Goal: Navigation & Orientation: Find specific page/section

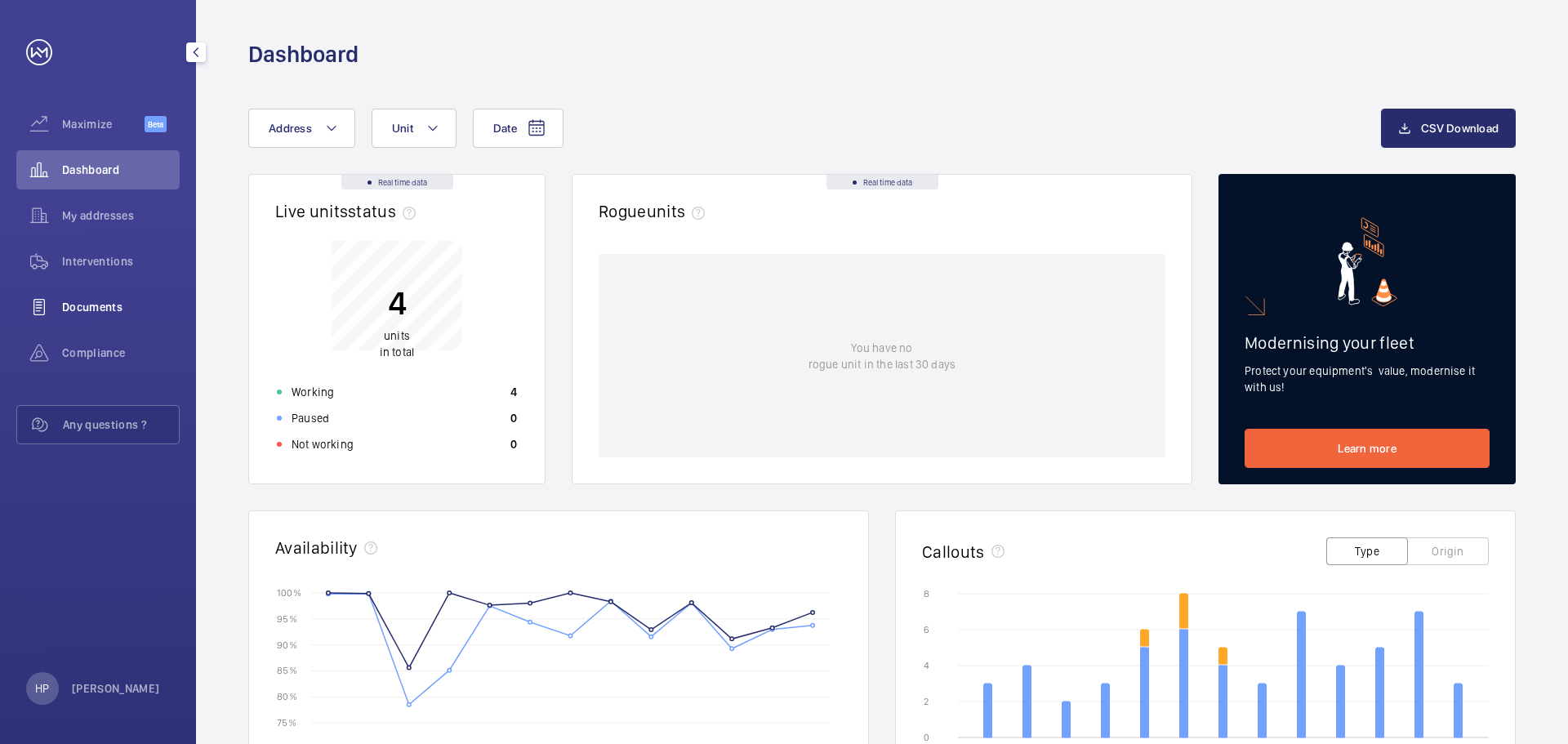
click at [126, 304] on span "Documents" at bounding box center [121, 307] width 118 height 16
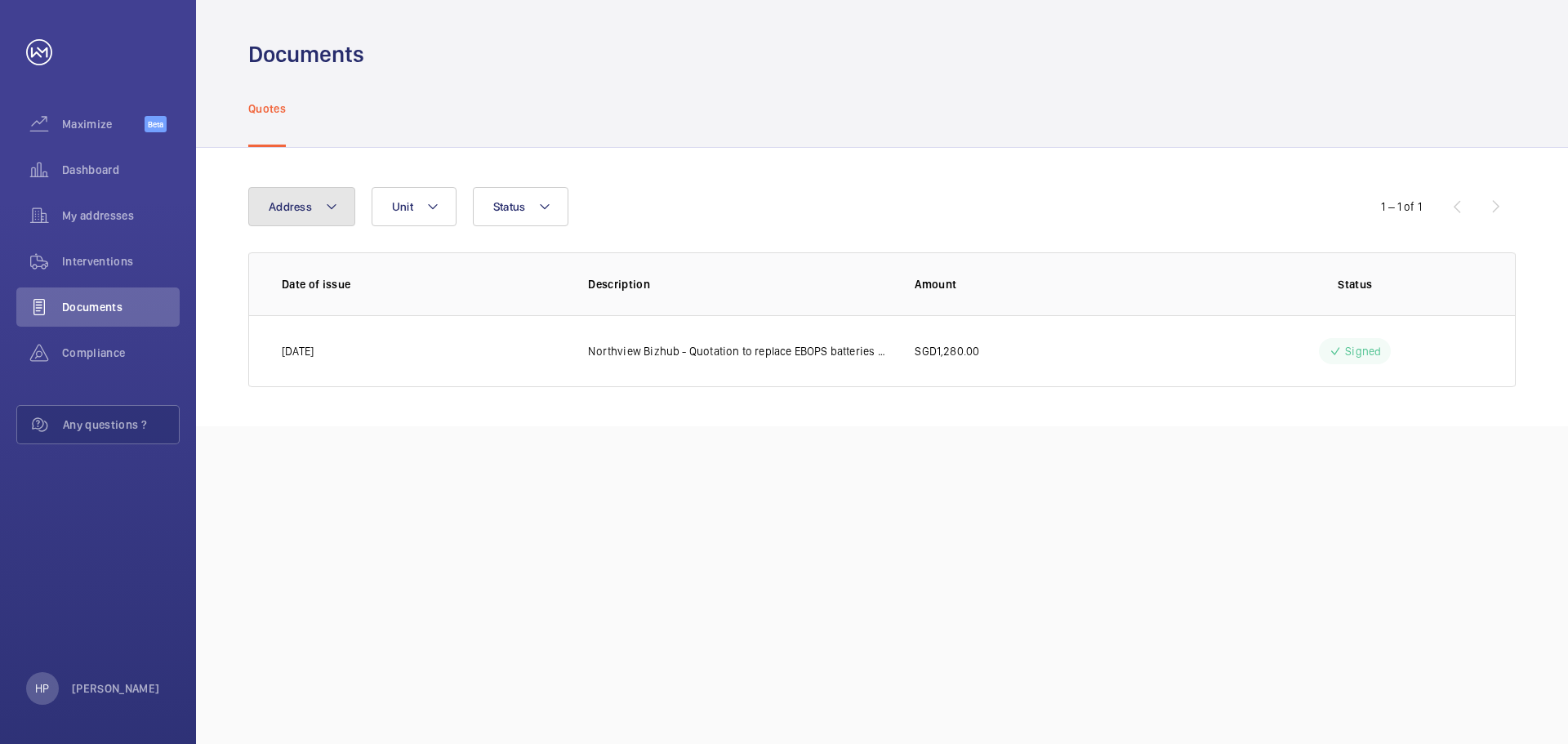
click at [335, 211] on mat-icon at bounding box center [332, 207] width 13 height 20
click at [894, 516] on div "Documents Quotes Address North View Bizhub - [STREET_ADDRESS] Reset Unit Status…" at bounding box center [881, 372] width 1371 height 744
click at [134, 222] on span "My addresses" at bounding box center [121, 216] width 118 height 16
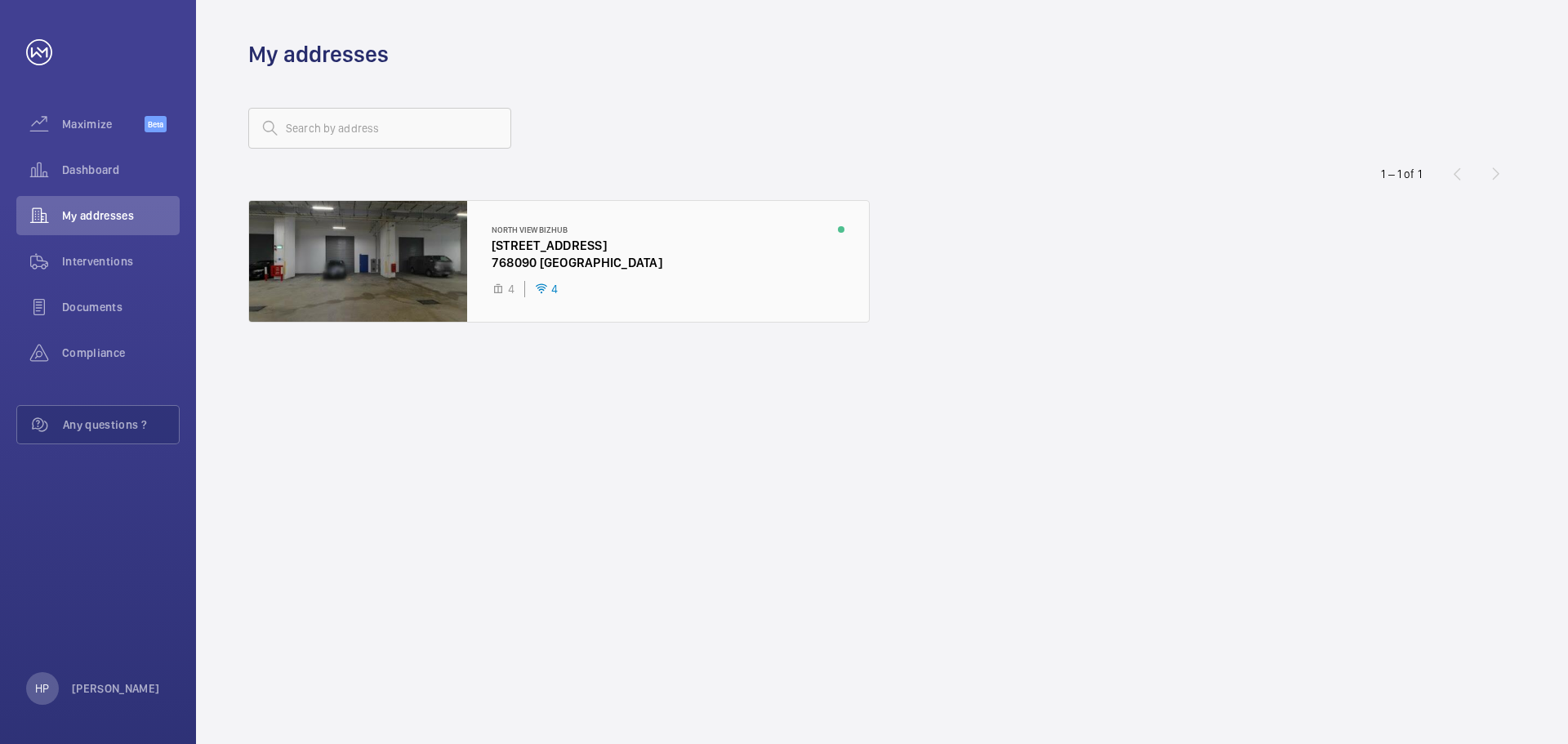
click at [564, 249] on div at bounding box center [559, 261] width 620 height 121
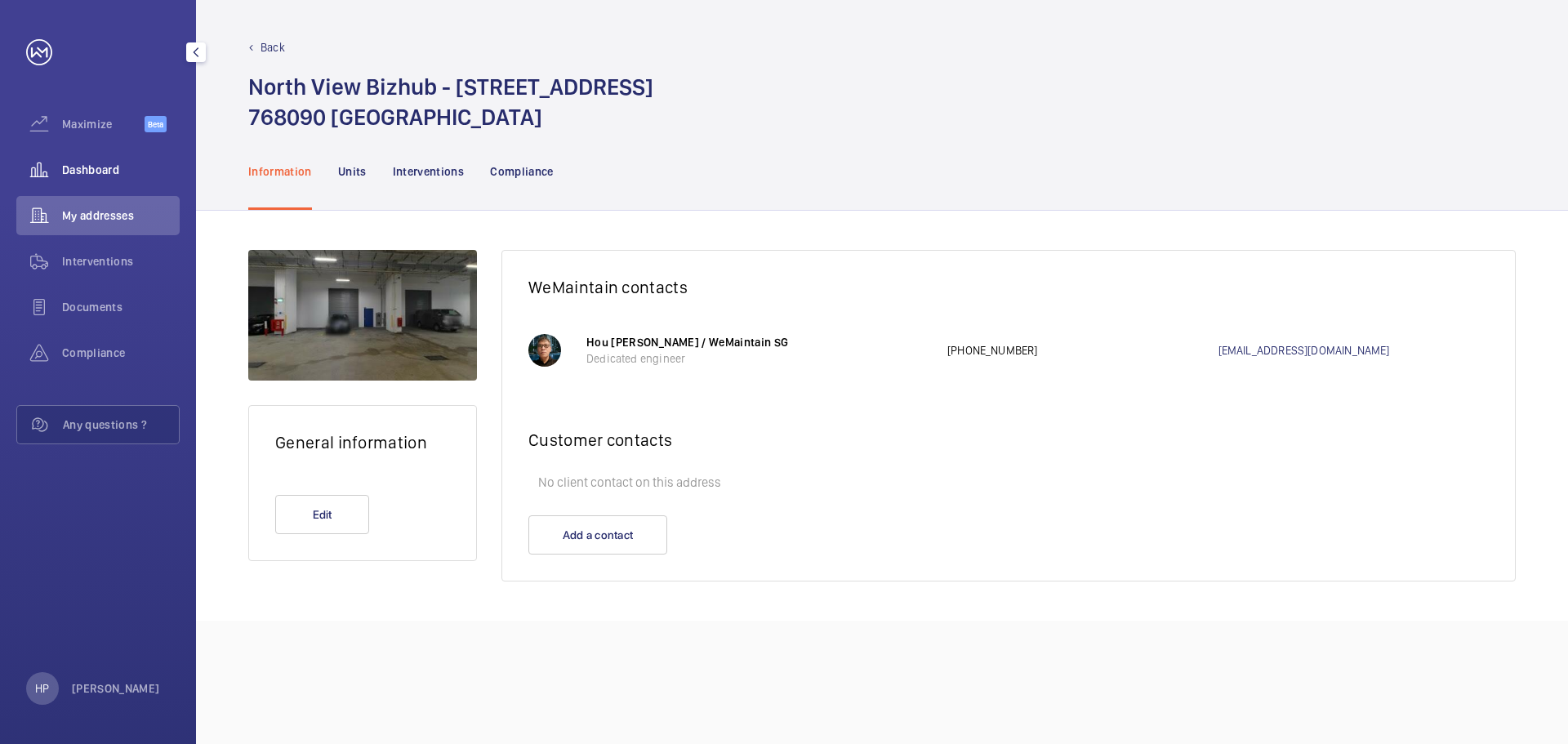
click at [86, 169] on span "Dashboard" at bounding box center [121, 169] width 118 height 16
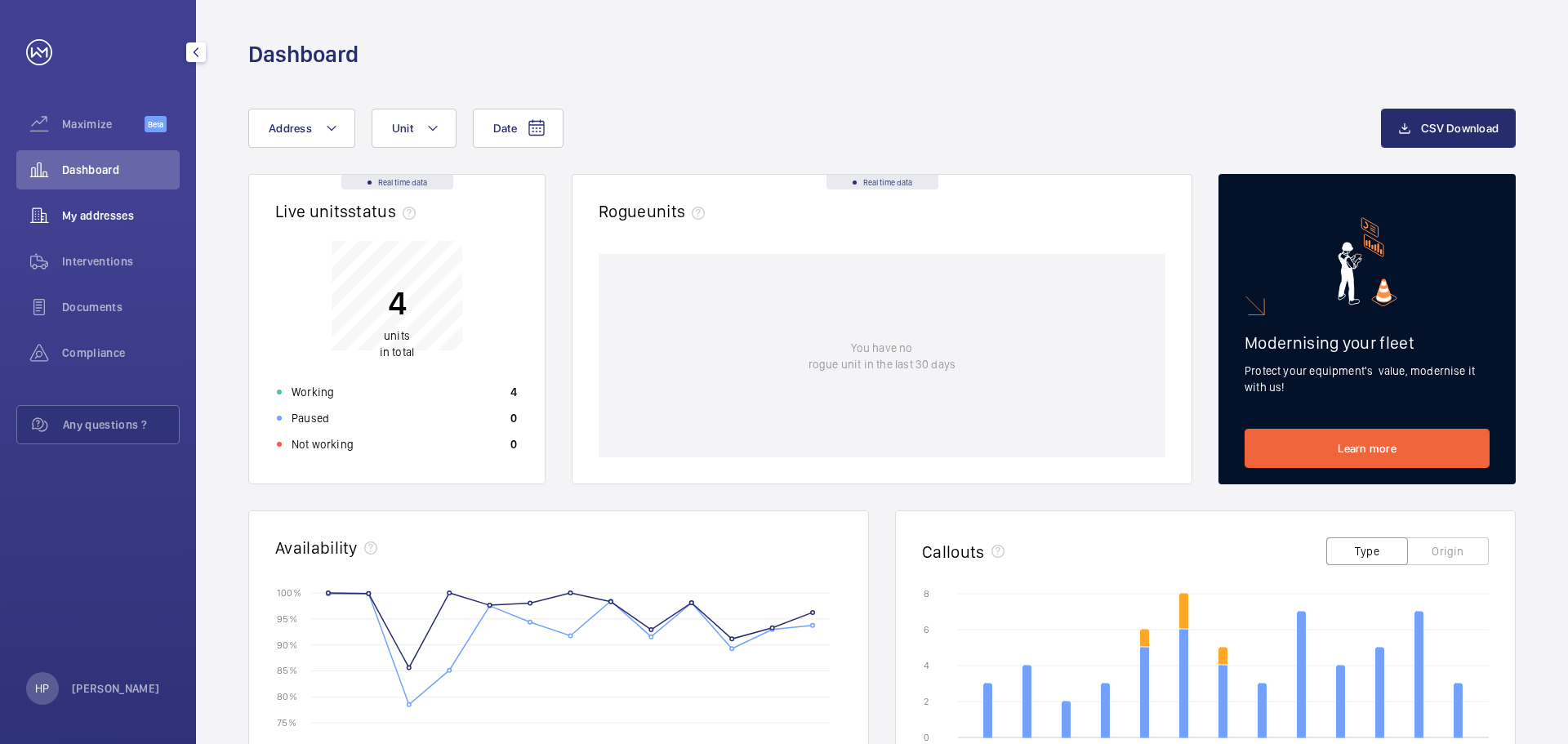
click at [115, 206] on div "My addresses" at bounding box center [98, 215] width 163 height 39
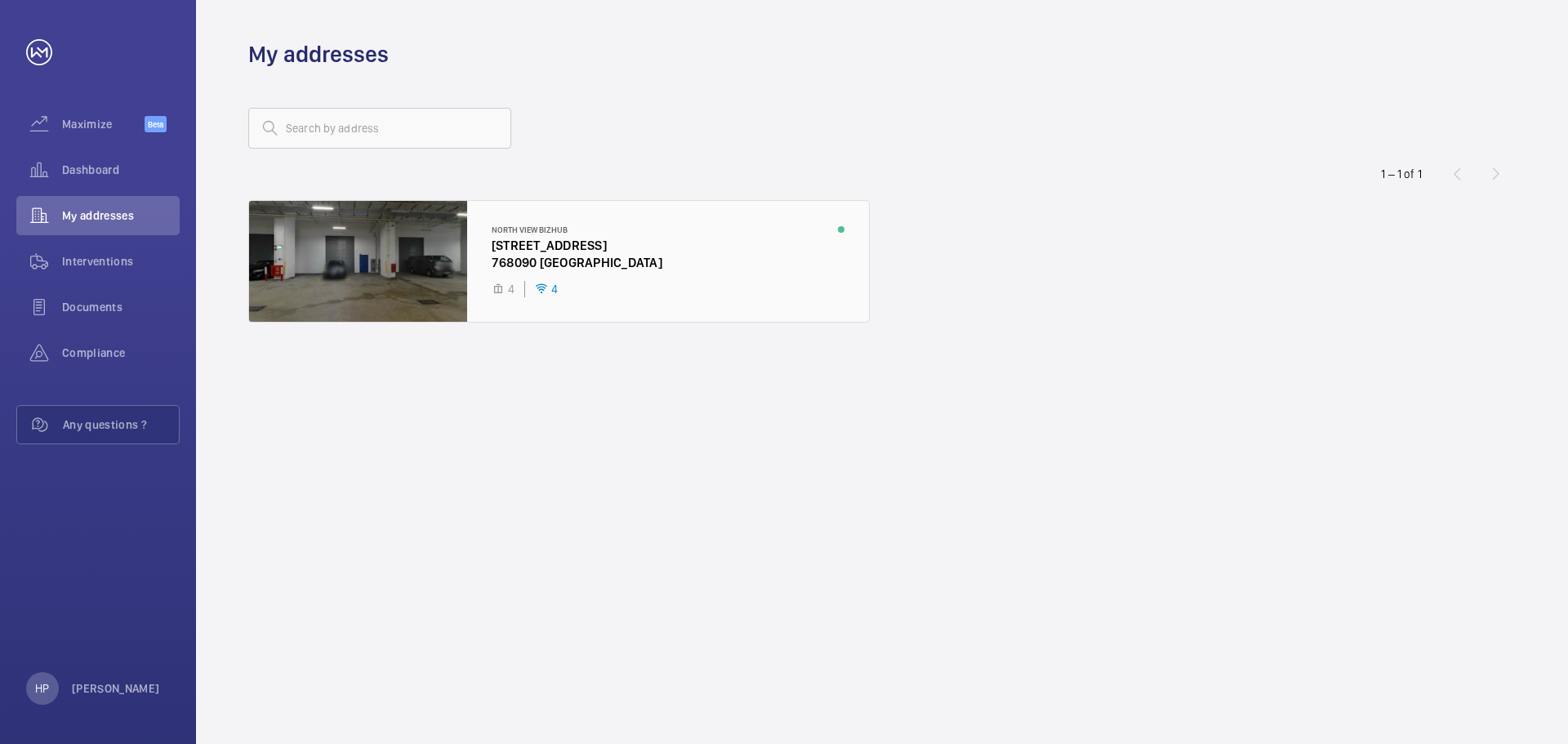
click at [580, 244] on div at bounding box center [559, 261] width 620 height 121
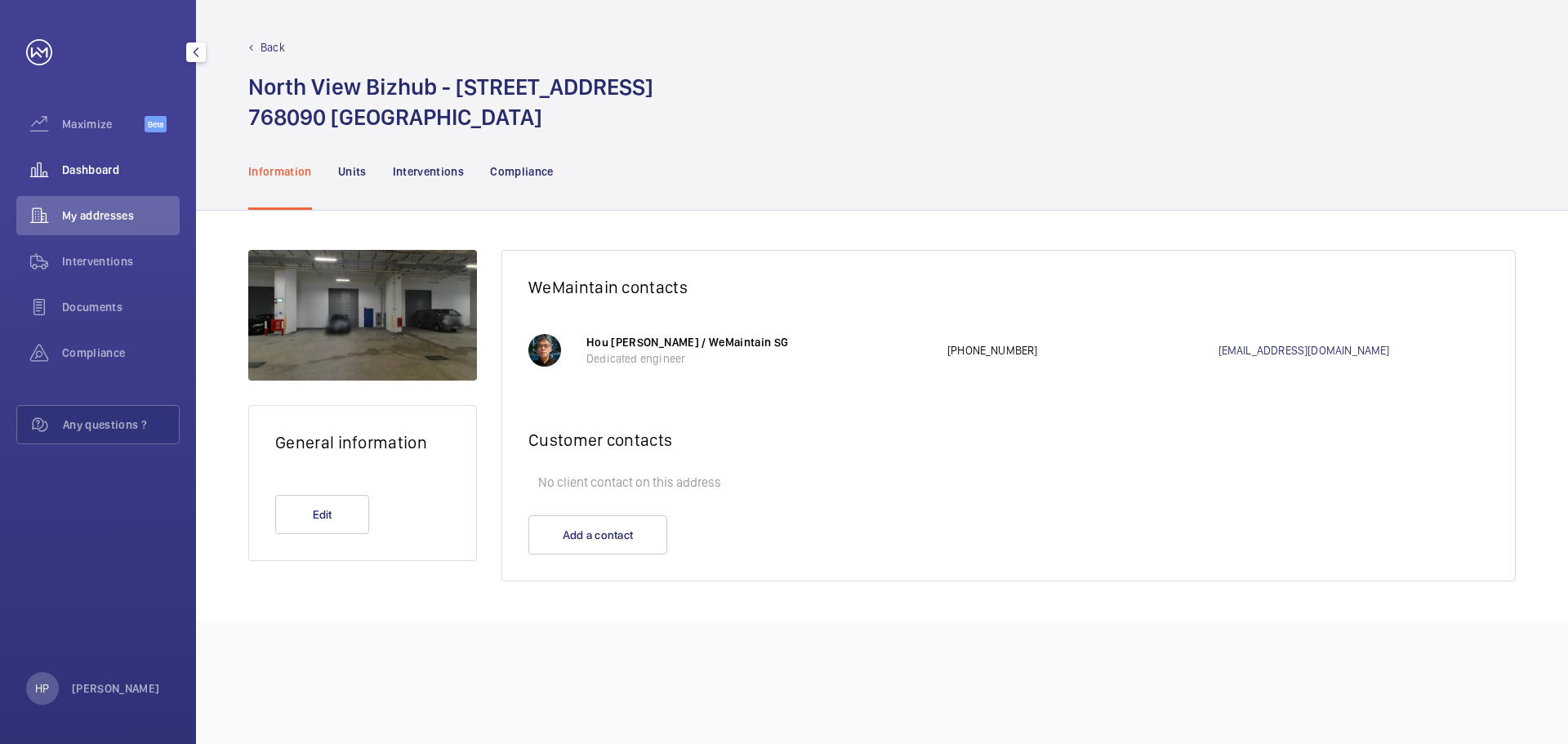
click at [91, 173] on span "Dashboard" at bounding box center [121, 169] width 118 height 16
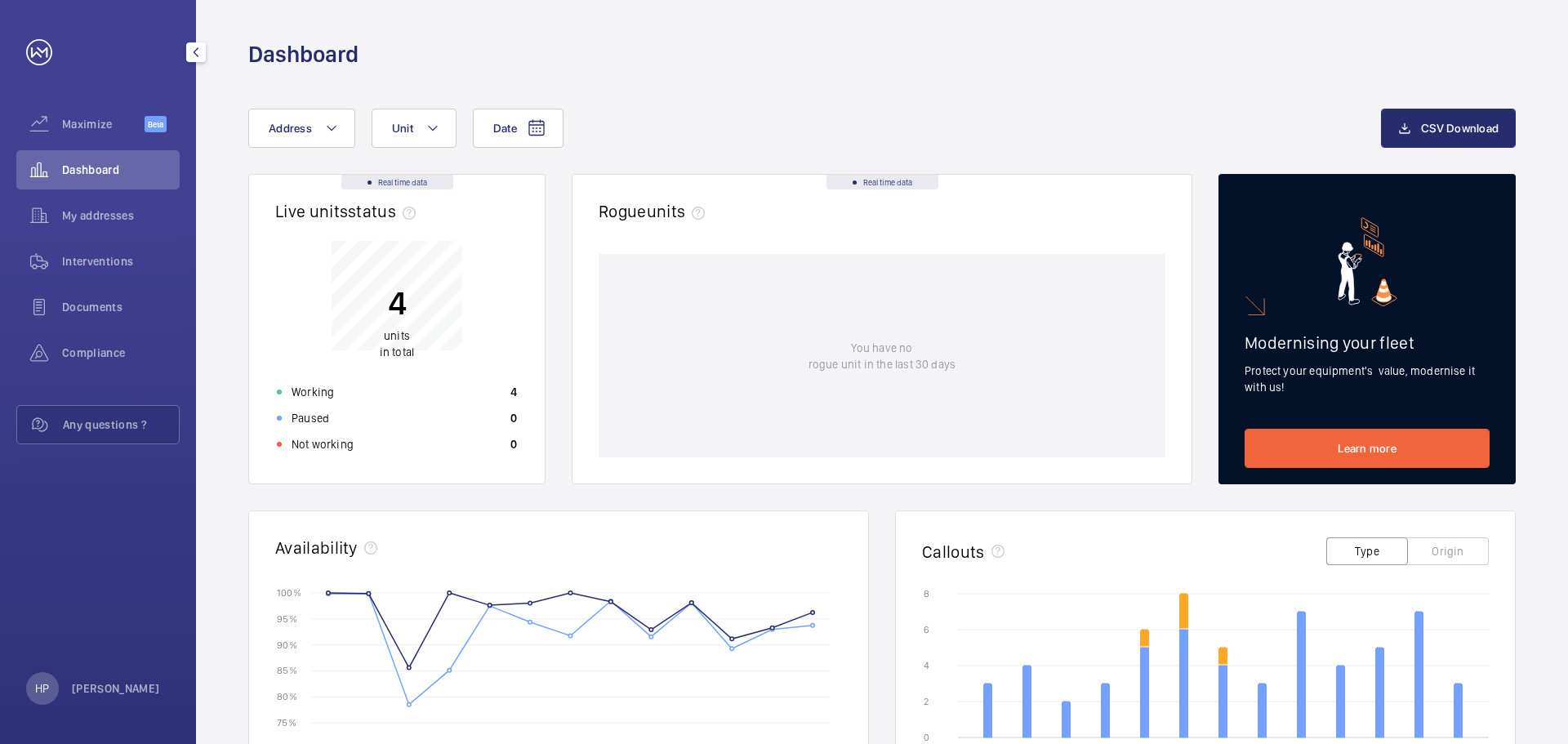
click at [118, 179] on div "Dashboard" at bounding box center [98, 169] width 163 height 39
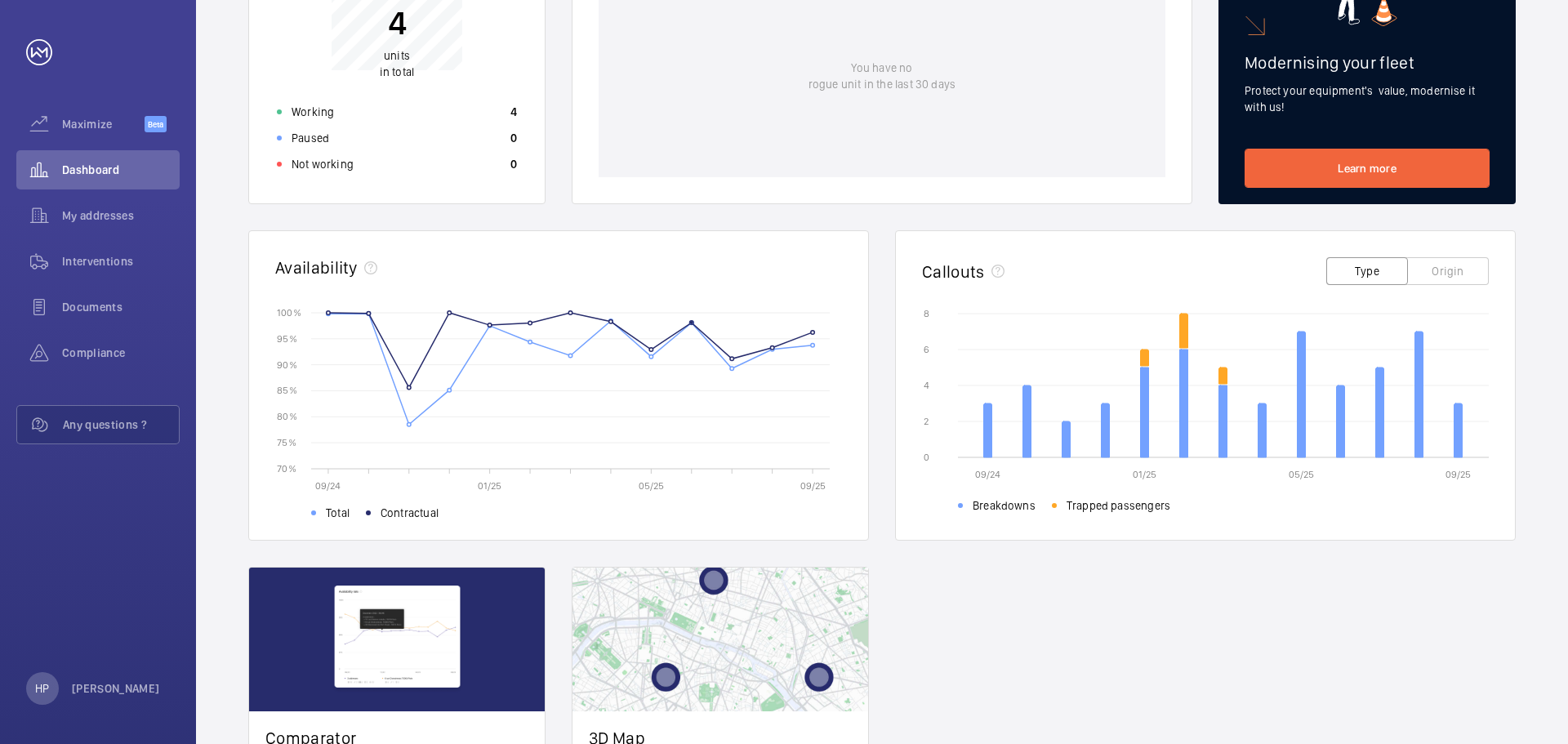
scroll to position [44, 0]
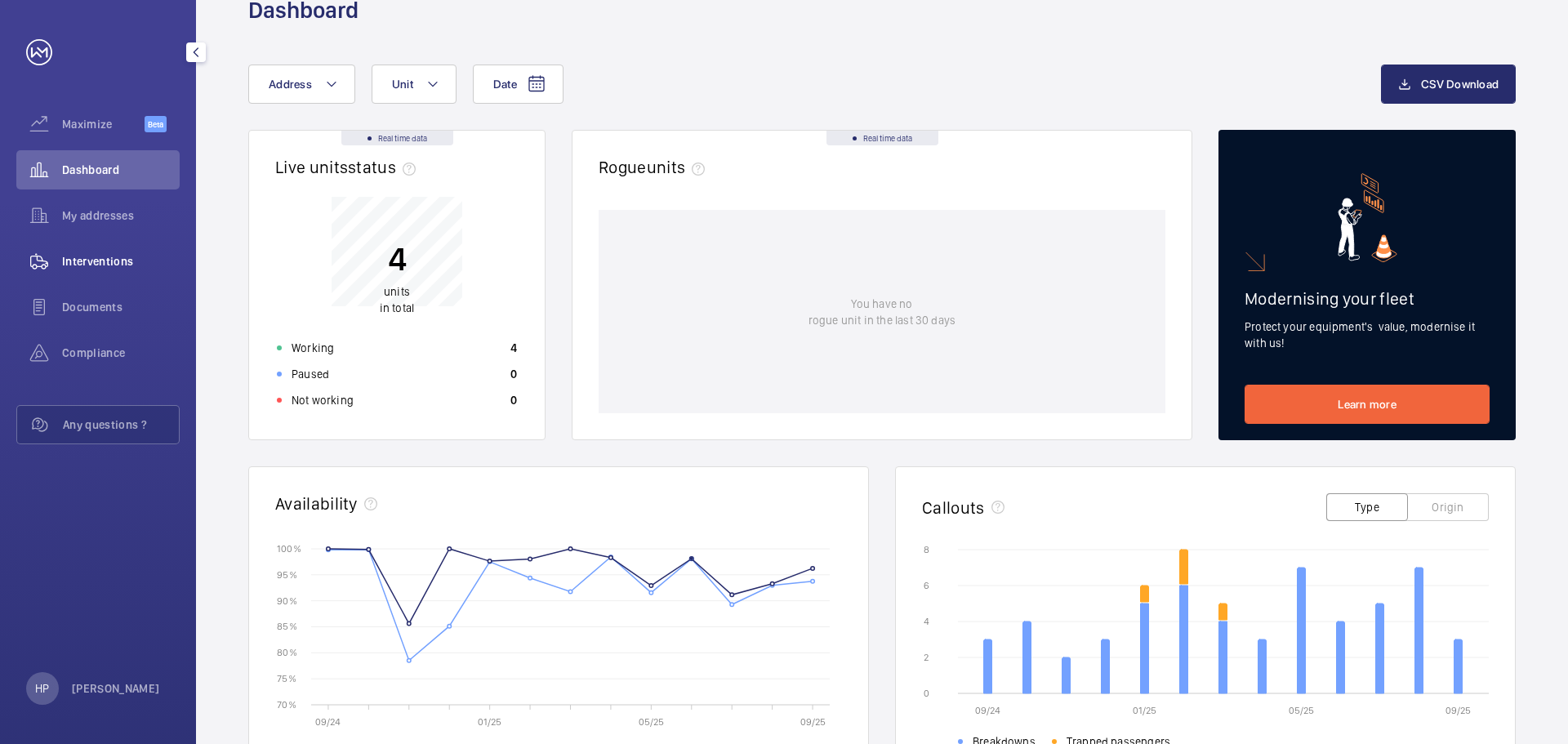
click at [107, 261] on span "Interventions" at bounding box center [121, 261] width 118 height 16
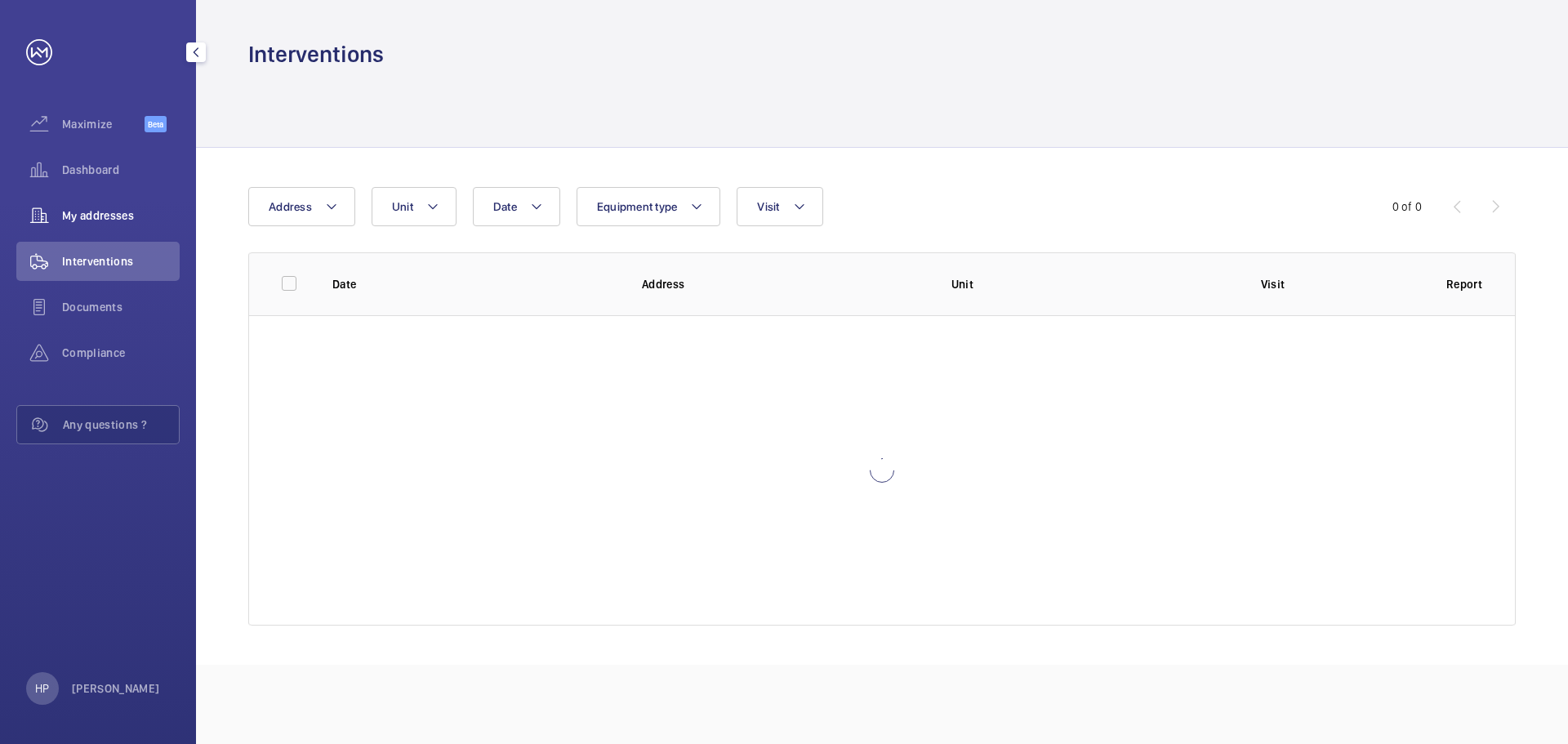
click at [120, 218] on span "My addresses" at bounding box center [121, 216] width 118 height 16
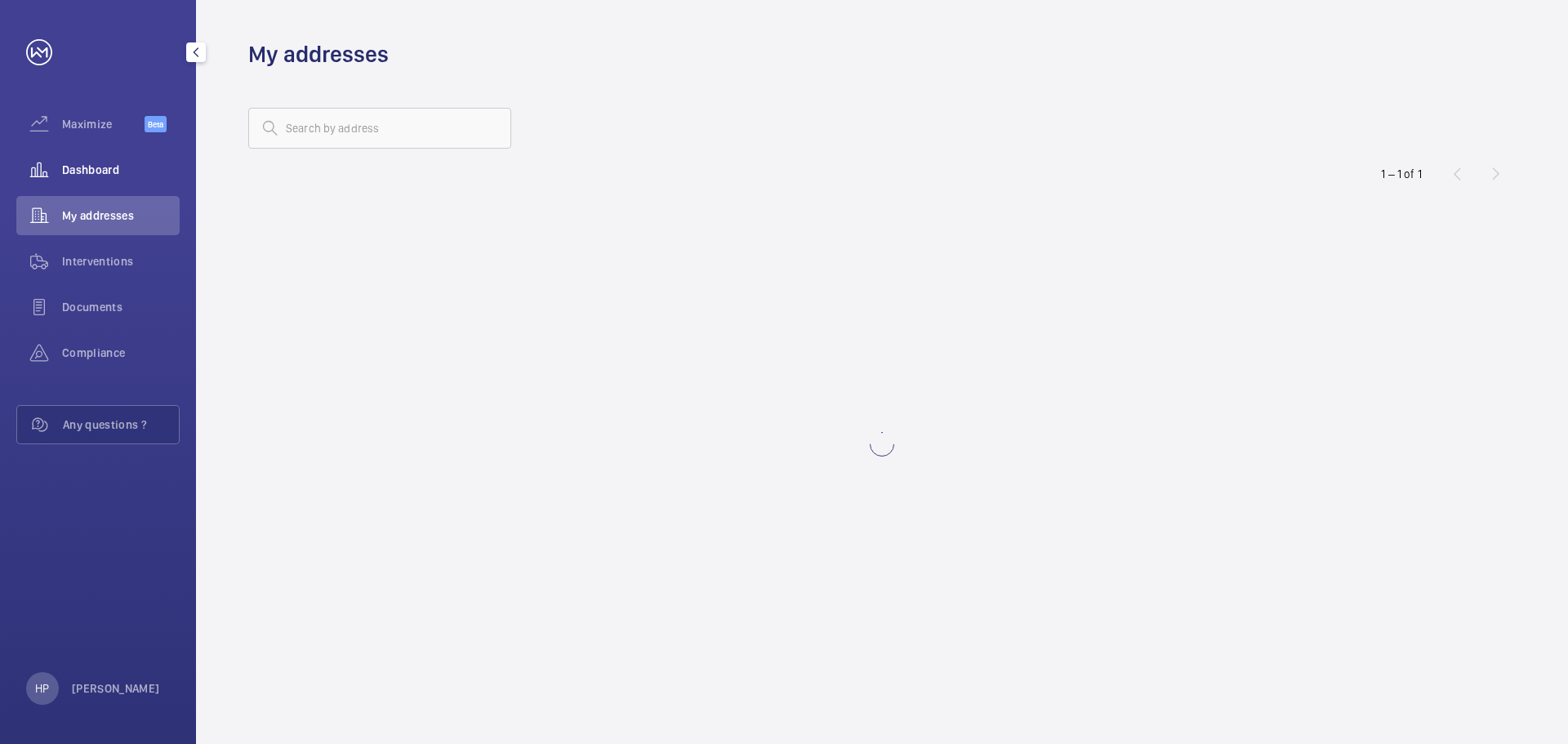
click at [120, 178] on span "Dashboard" at bounding box center [121, 169] width 118 height 16
